Goal: Book appointment/travel/reservation

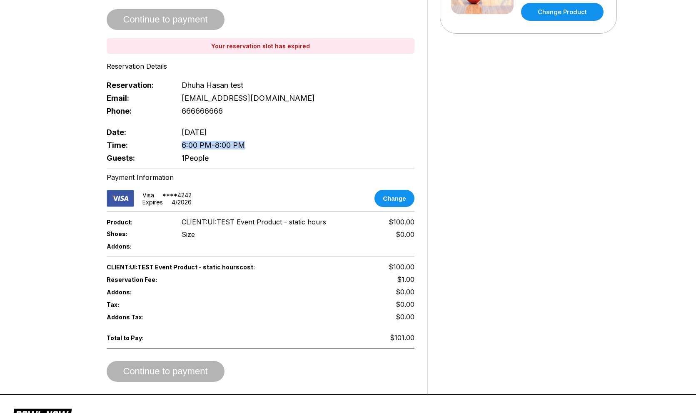
scroll to position [256, 0]
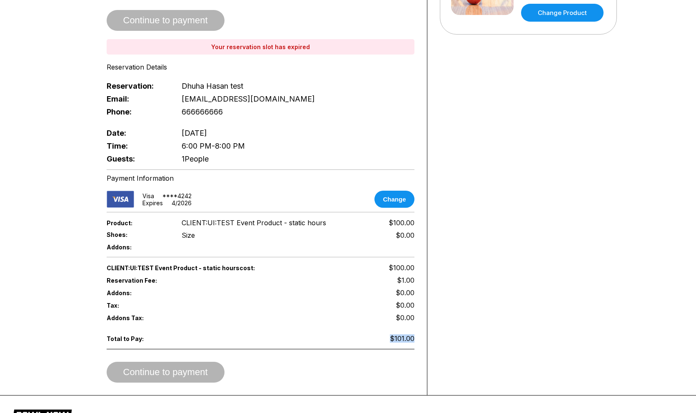
drag, startPoint x: 391, startPoint y: 333, endPoint x: 426, endPoint y: 328, distance: 35.8
click at [426, 328] on div "Reservation Slot Expired DO YOU WANT TO PRE-ORDER FOOD AND DRINKS? Select “Late…" at bounding box center [260, 89] width 333 height 613
copy span "$101.00"
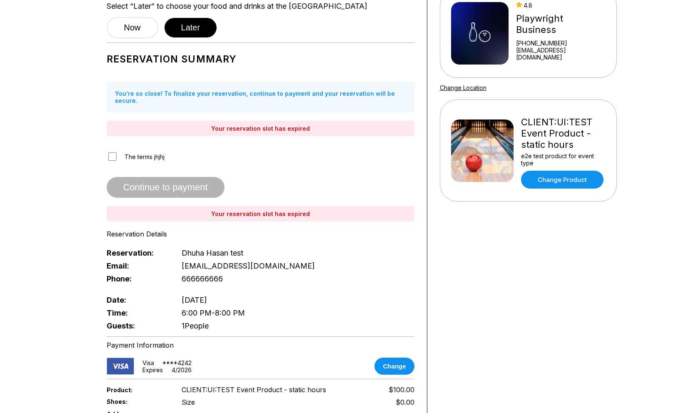
scroll to position [73, 0]
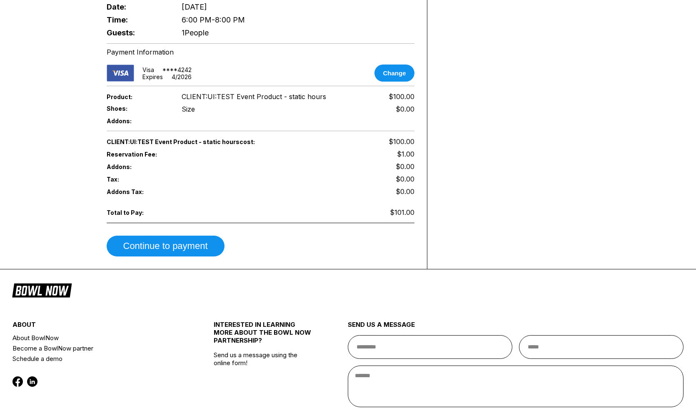
scroll to position [414, 0]
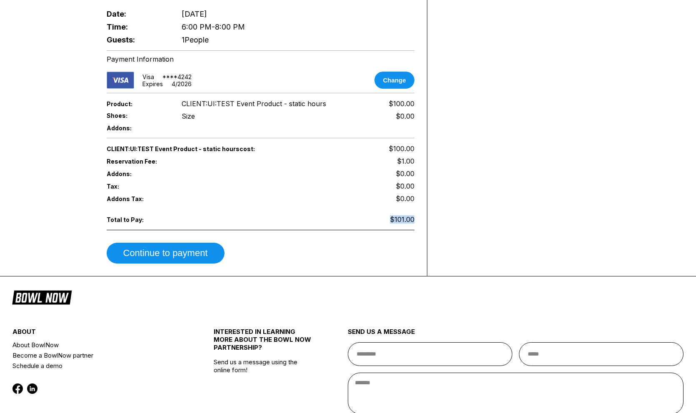
drag, startPoint x: 389, startPoint y: 212, endPoint x: 418, endPoint y: 213, distance: 29.6
copy span "$101.00"
